Goal: Task Accomplishment & Management: Manage account settings

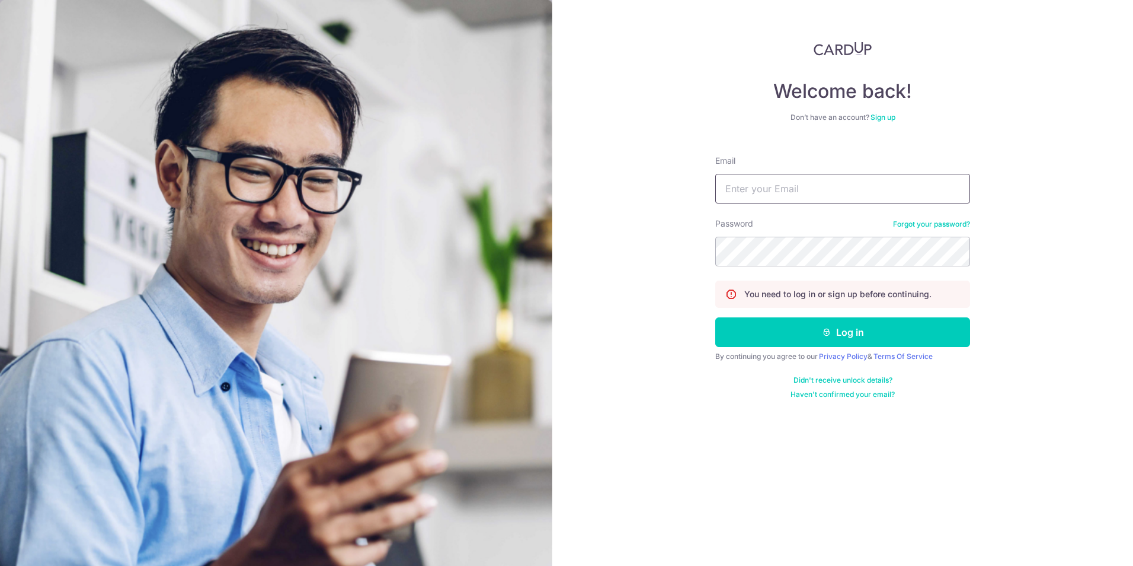
click at [769, 187] on input "Email" at bounding box center [843, 189] width 255 height 30
type input "[EMAIL_ADDRESS][DOMAIN_NAME]"
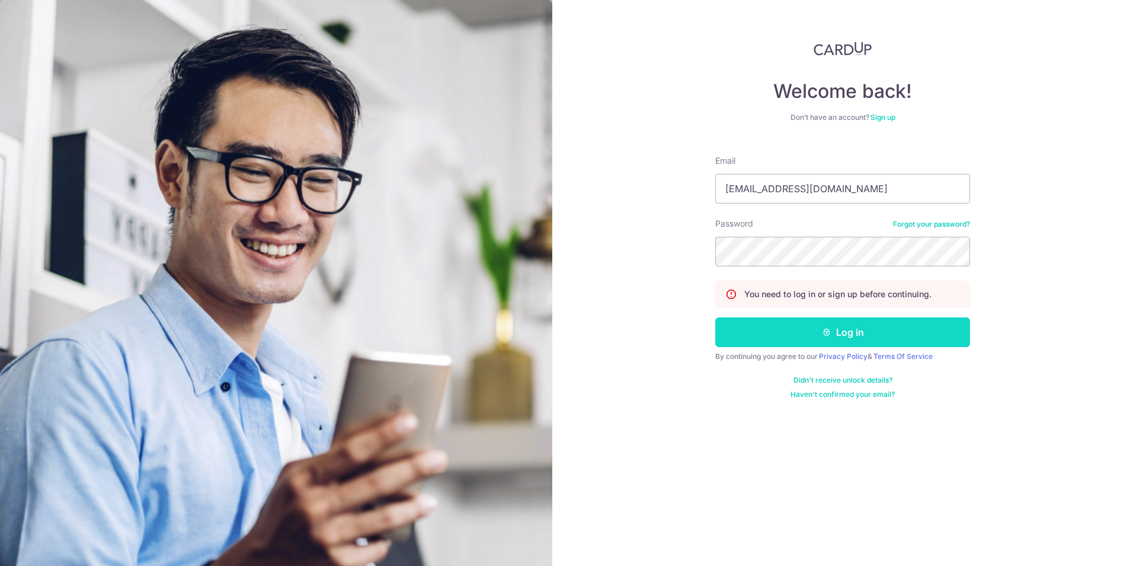
click at [812, 326] on button "Log in" at bounding box center [843, 332] width 255 height 30
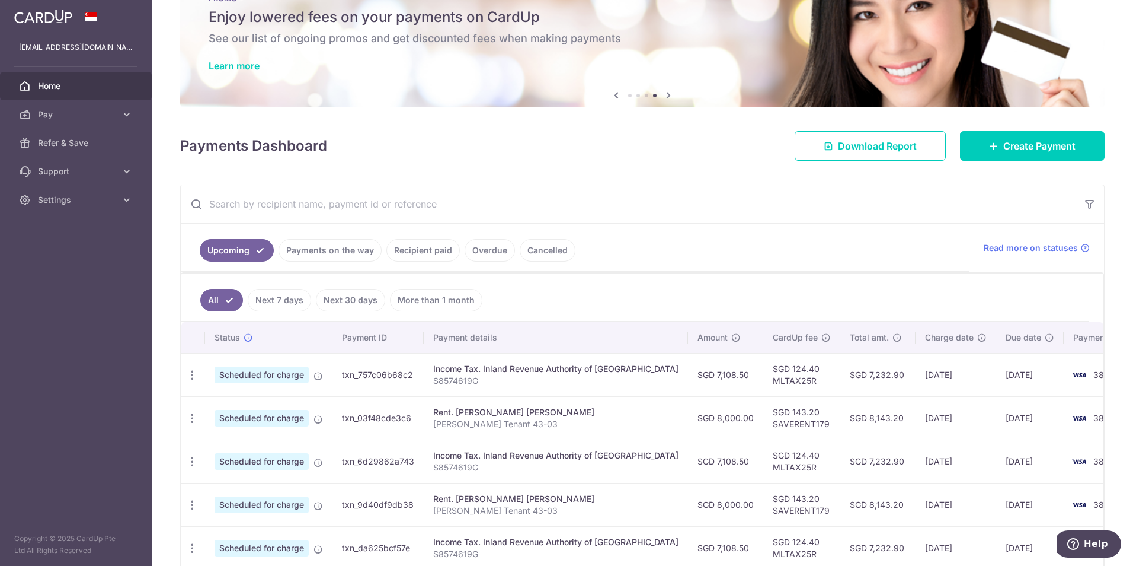
scroll to position [119, 0]
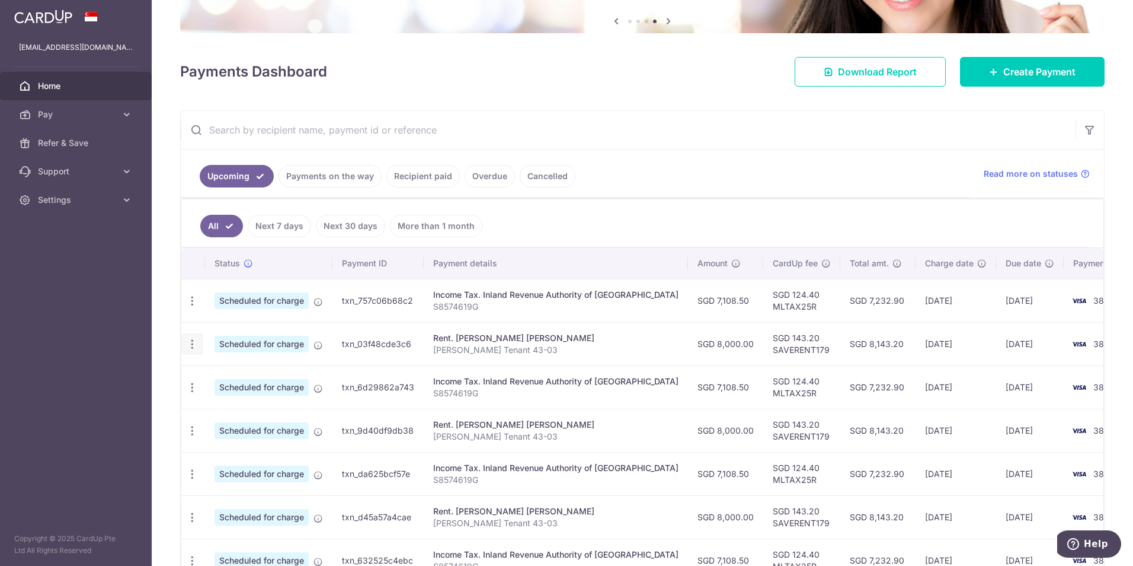
click at [190, 343] on icon "button" at bounding box center [192, 344] width 12 height 12
click at [1068, 350] on img at bounding box center [1080, 344] width 24 height 14
click at [191, 346] on icon "button" at bounding box center [192, 344] width 12 height 12
click at [210, 374] on link "Update payment" at bounding box center [243, 376] width 123 height 28
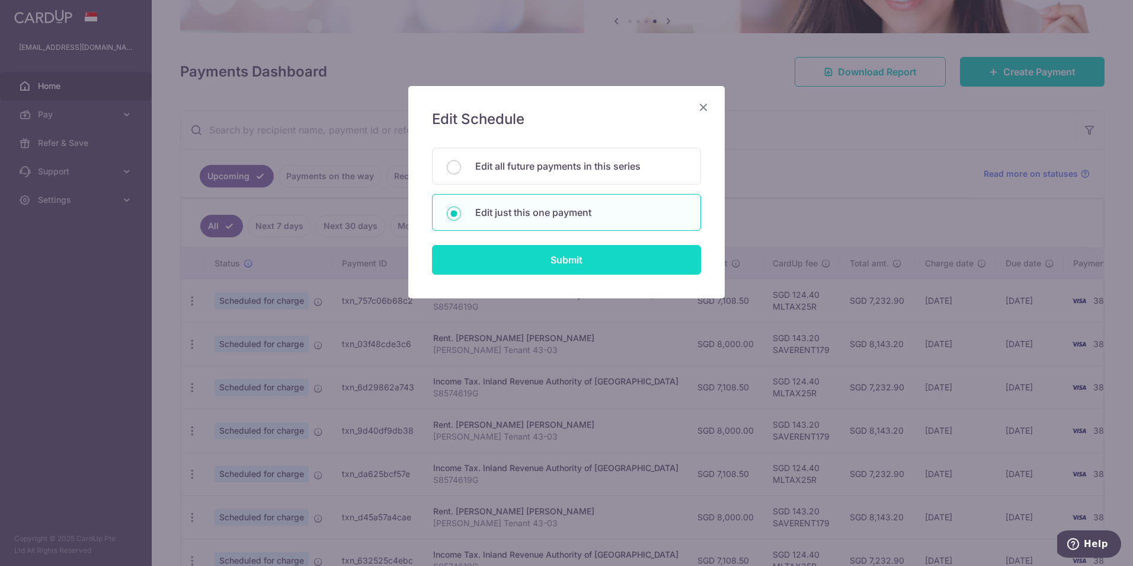
click at [554, 255] on input "Submit" at bounding box center [566, 260] width 269 height 30
radio input "true"
type input "8,000.00"
type input "[DATE]"
type input "[PERSON_NAME] Tenant 43-03"
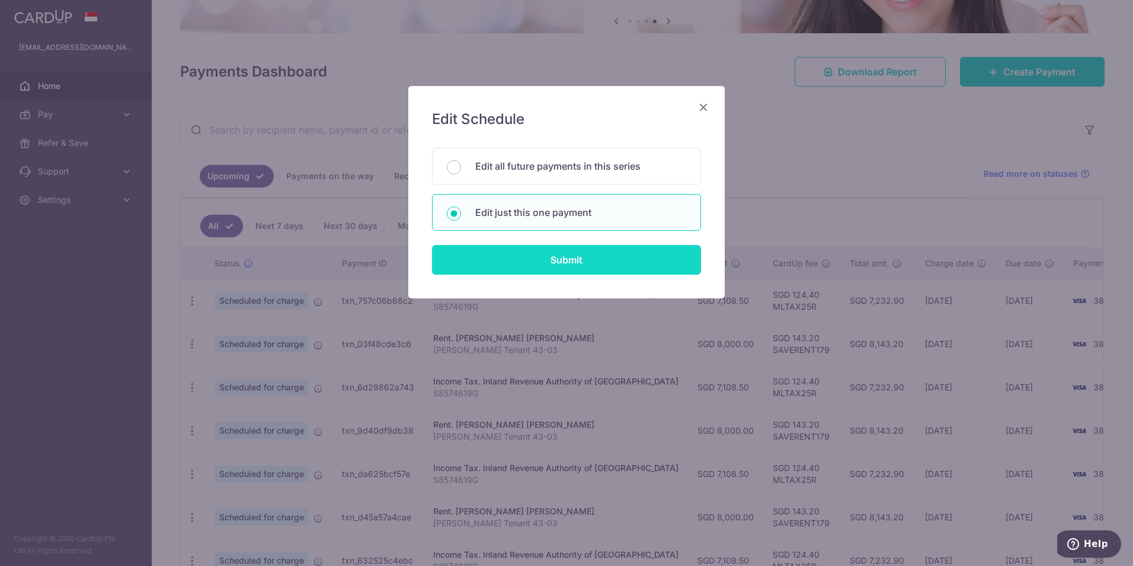
type input "SAVERENT179"
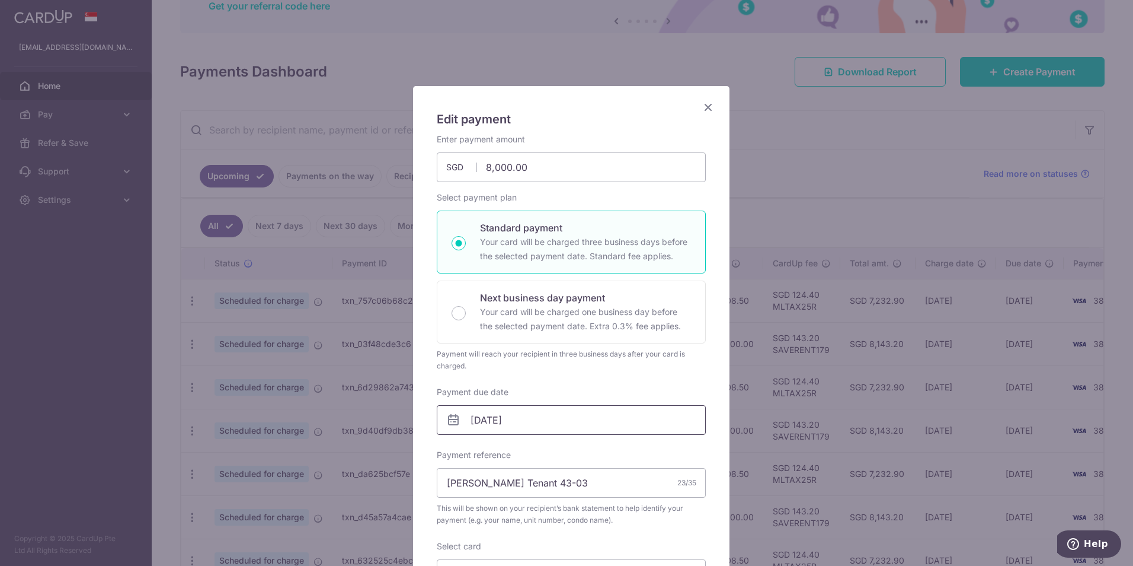
click at [529, 420] on input "[DATE]" at bounding box center [571, 420] width 269 height 30
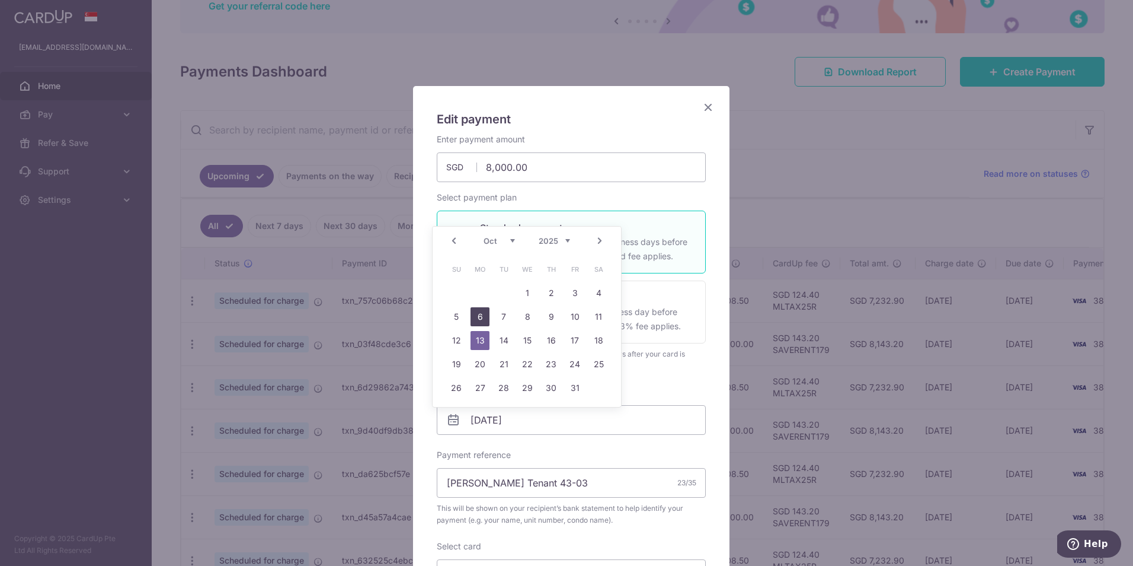
click at [486, 318] on link "6" at bounding box center [480, 316] width 19 height 19
type input "[DATE]"
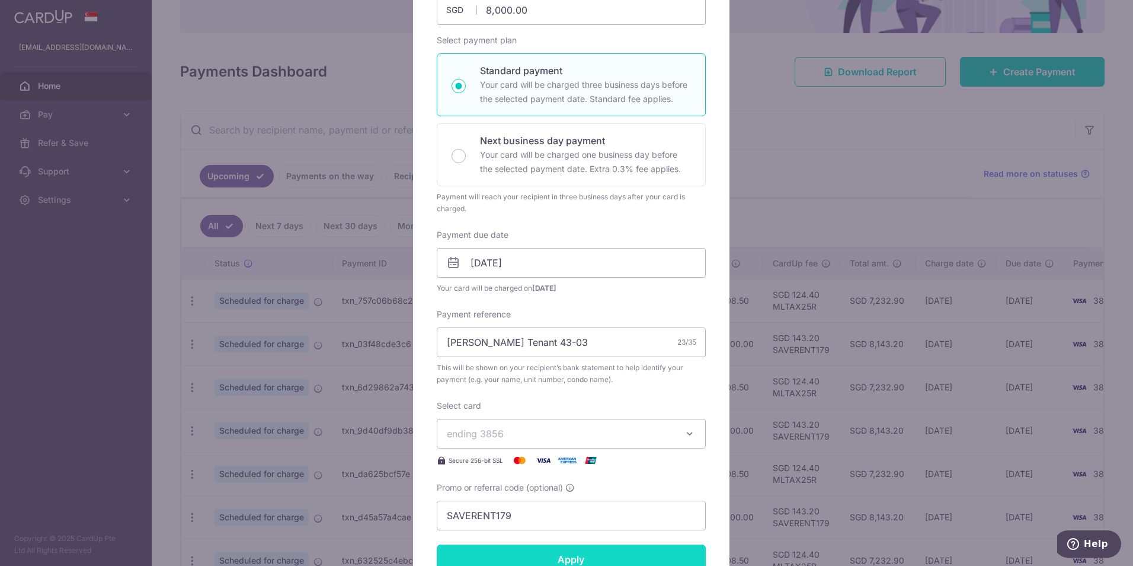
scroll to position [296, 0]
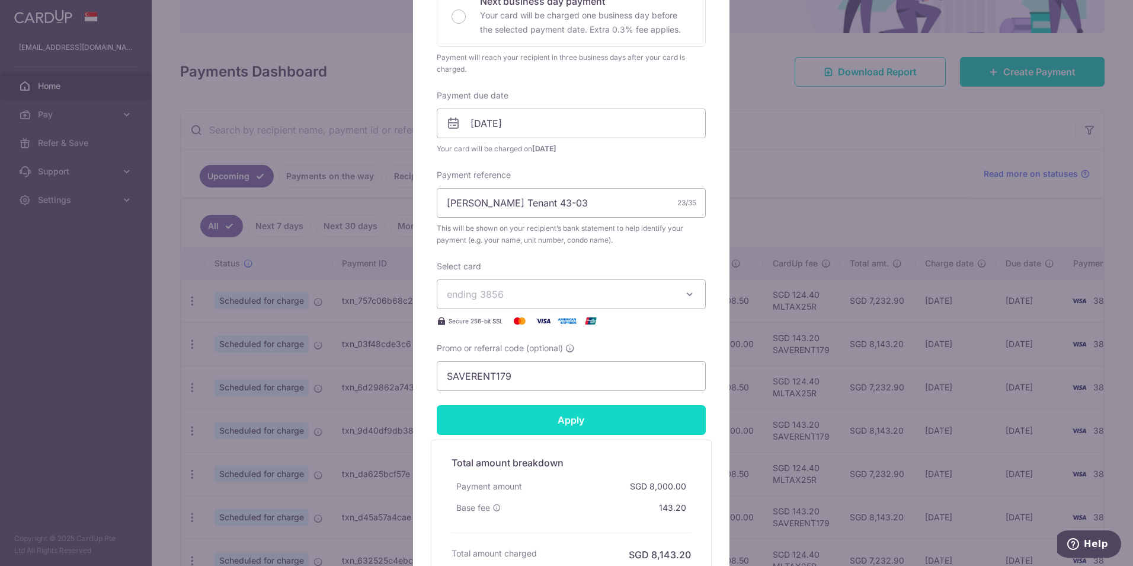
click at [547, 416] on input "Apply" at bounding box center [571, 420] width 269 height 30
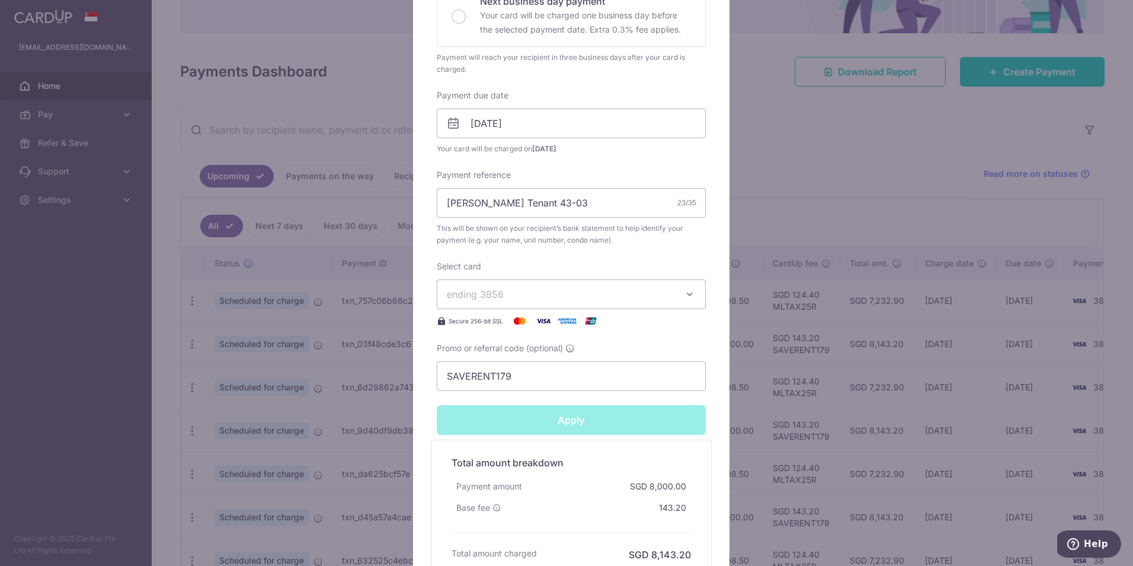
type input "Successfully Applied"
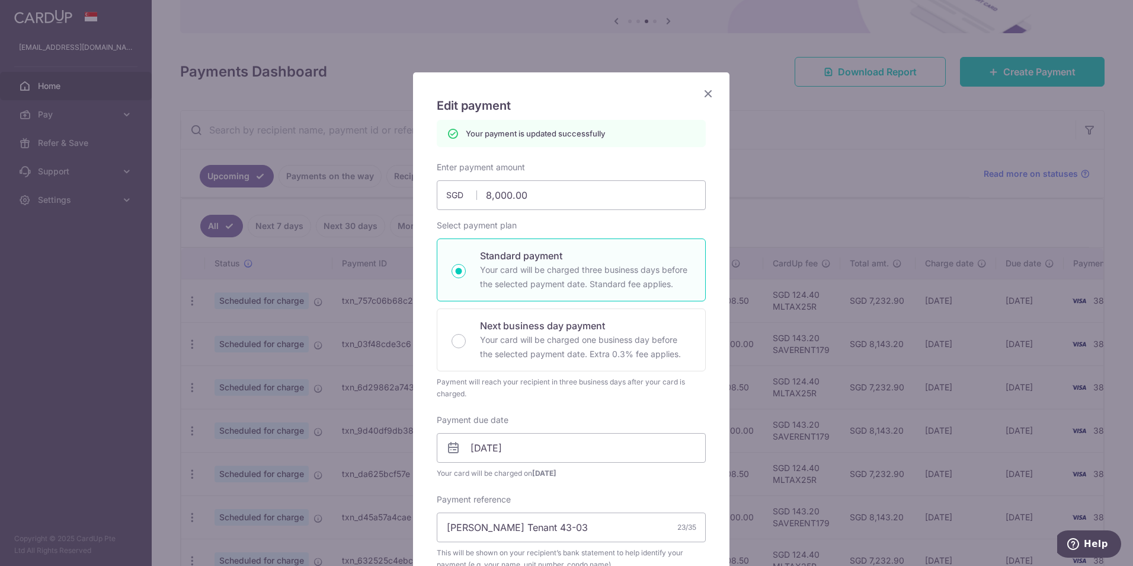
scroll to position [0, 0]
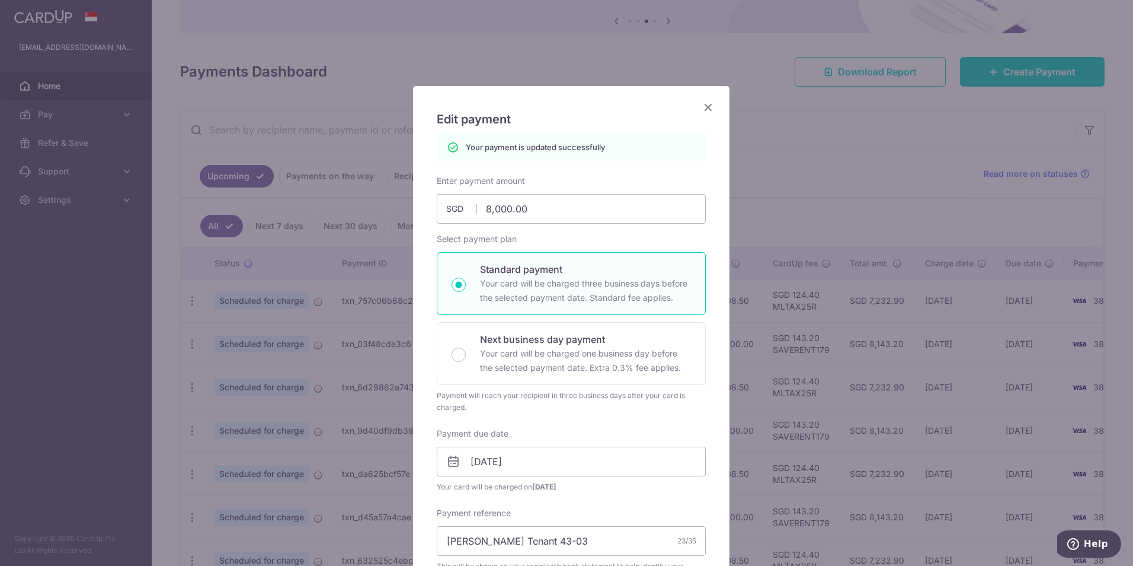
click at [702, 108] on icon "Close" at bounding box center [708, 107] width 14 height 15
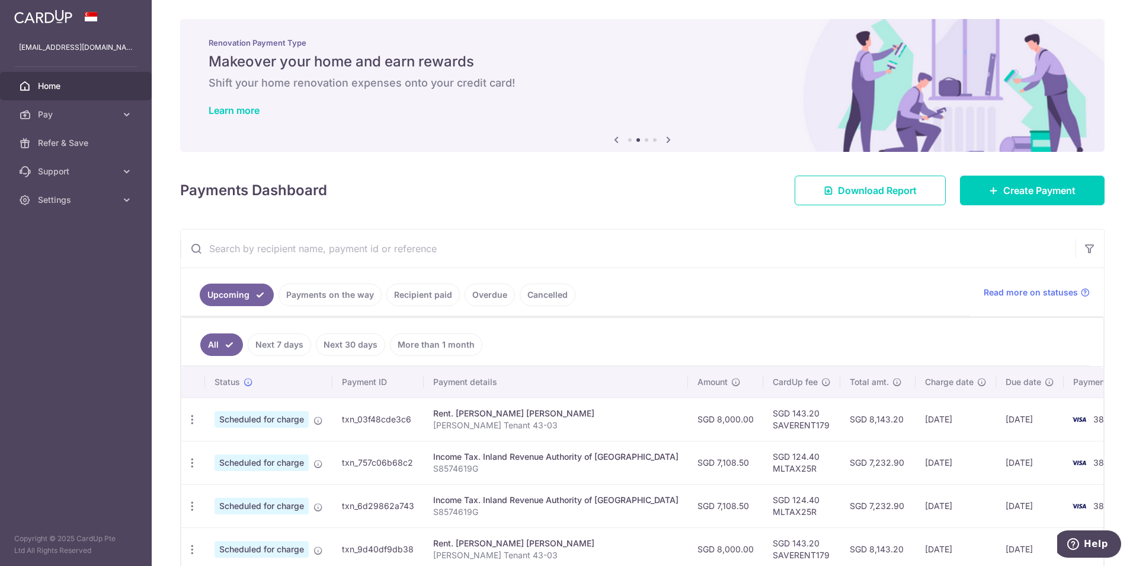
click at [615, 222] on div "× Pause Schedule Pause all future payments in this series Pause just this one p…" at bounding box center [643, 283] width 982 height 566
